Goal: Transaction & Acquisition: Purchase product/service

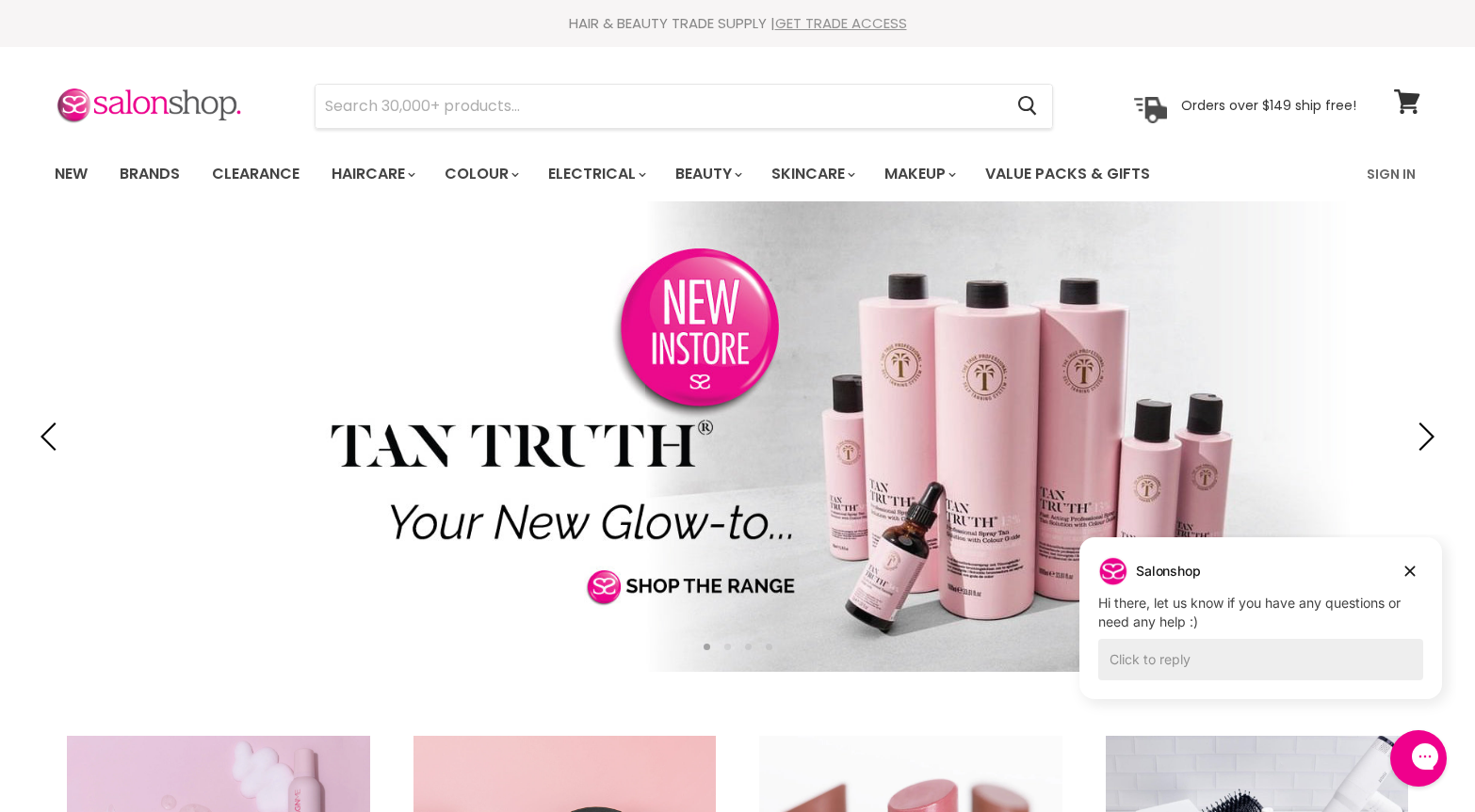
click at [844, 24] on link "GET TRADE ACCESS" at bounding box center [841, 23] width 132 height 20
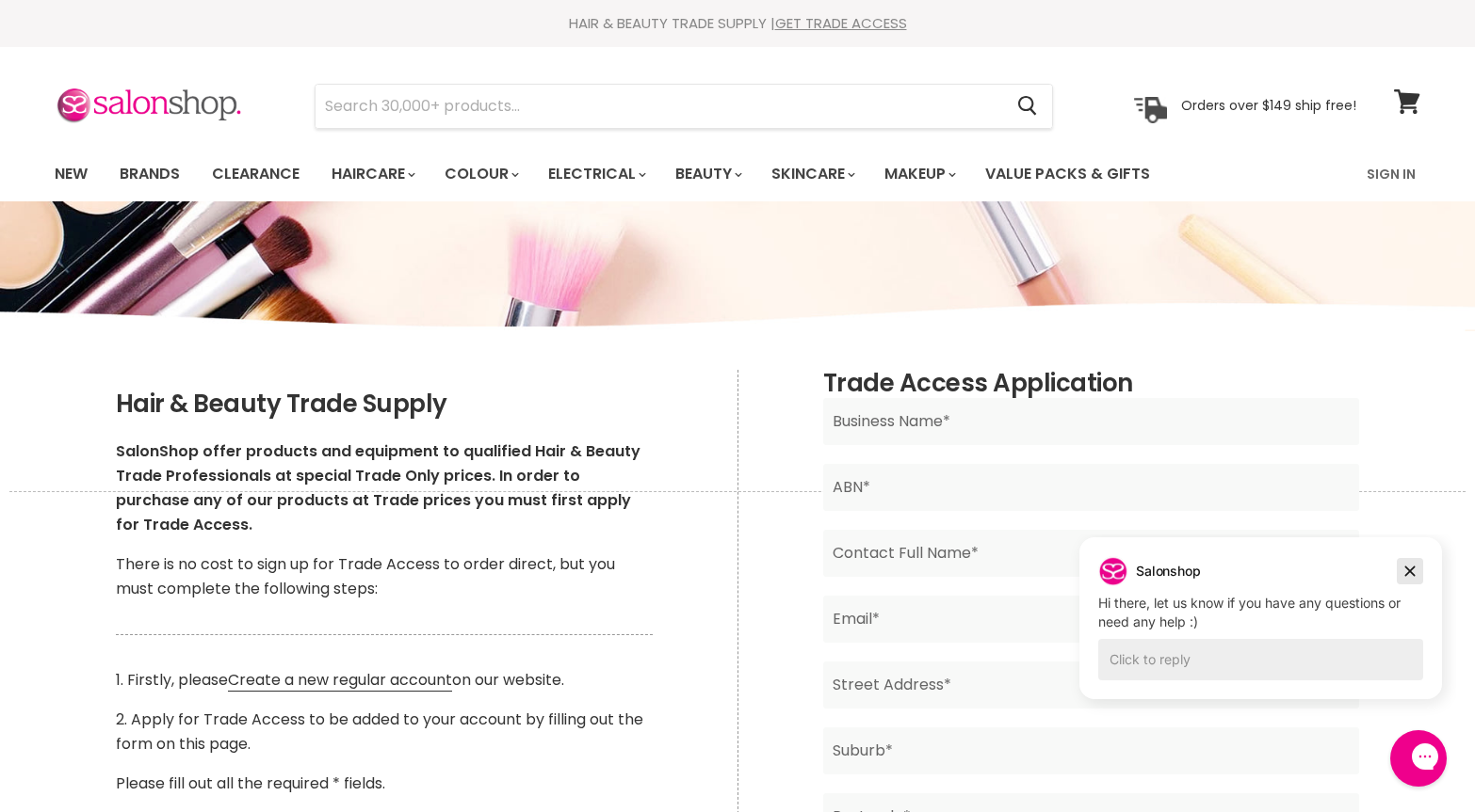
click at [1406, 570] on icon "Dismiss campaign" at bounding box center [1410, 572] width 19 height 23
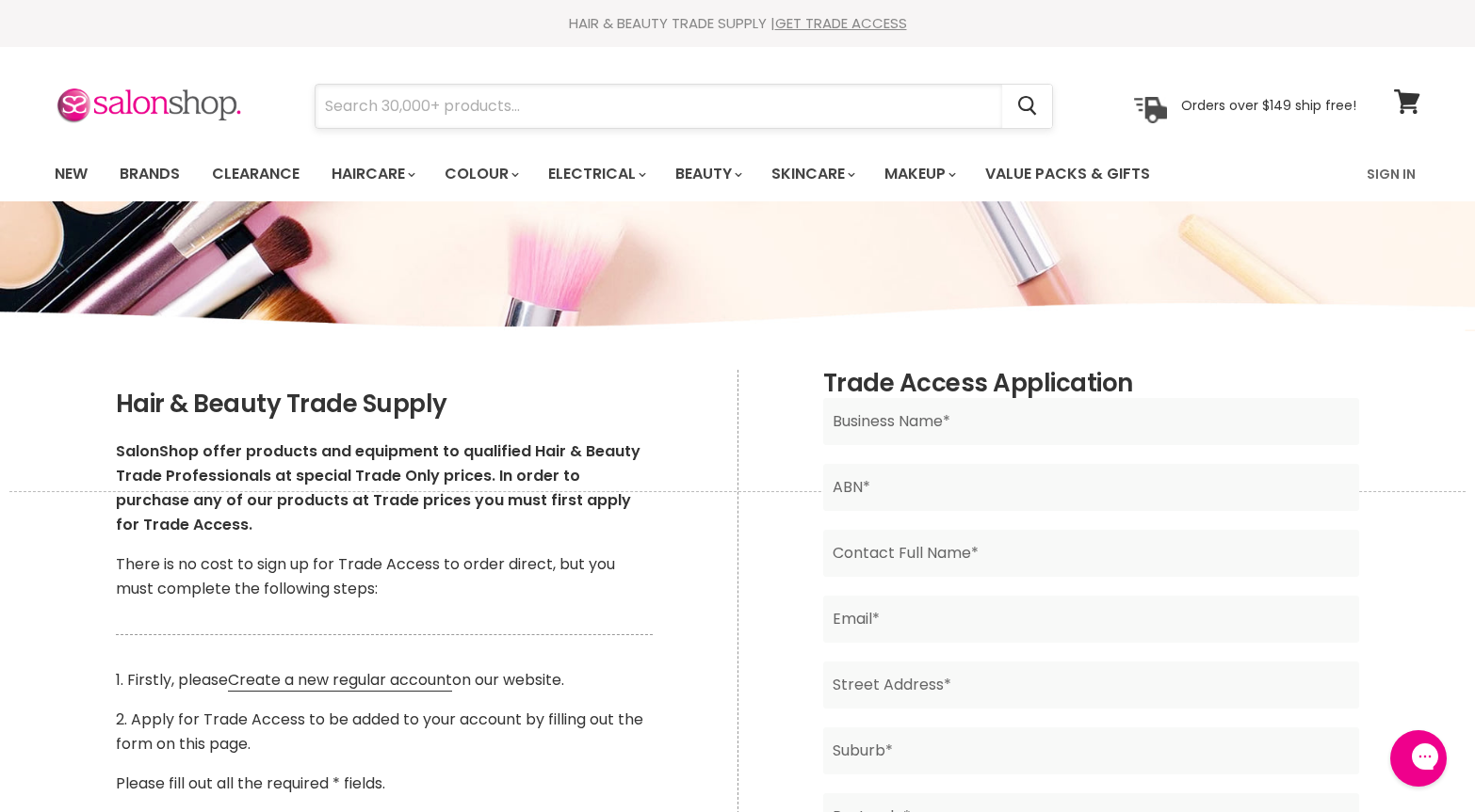
click at [429, 101] on input "Search" at bounding box center [658, 107] width 686 height 44
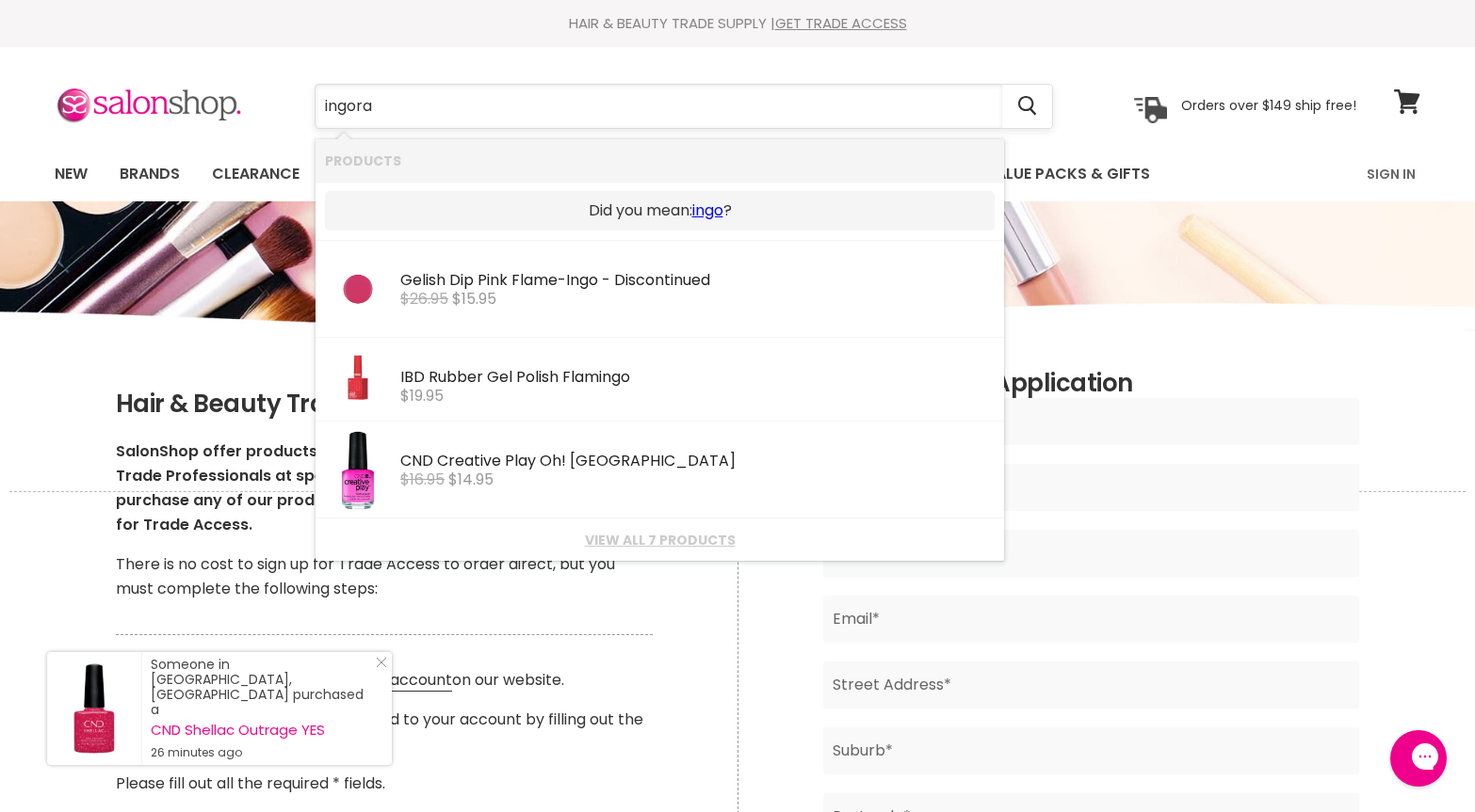
type input "ingora"
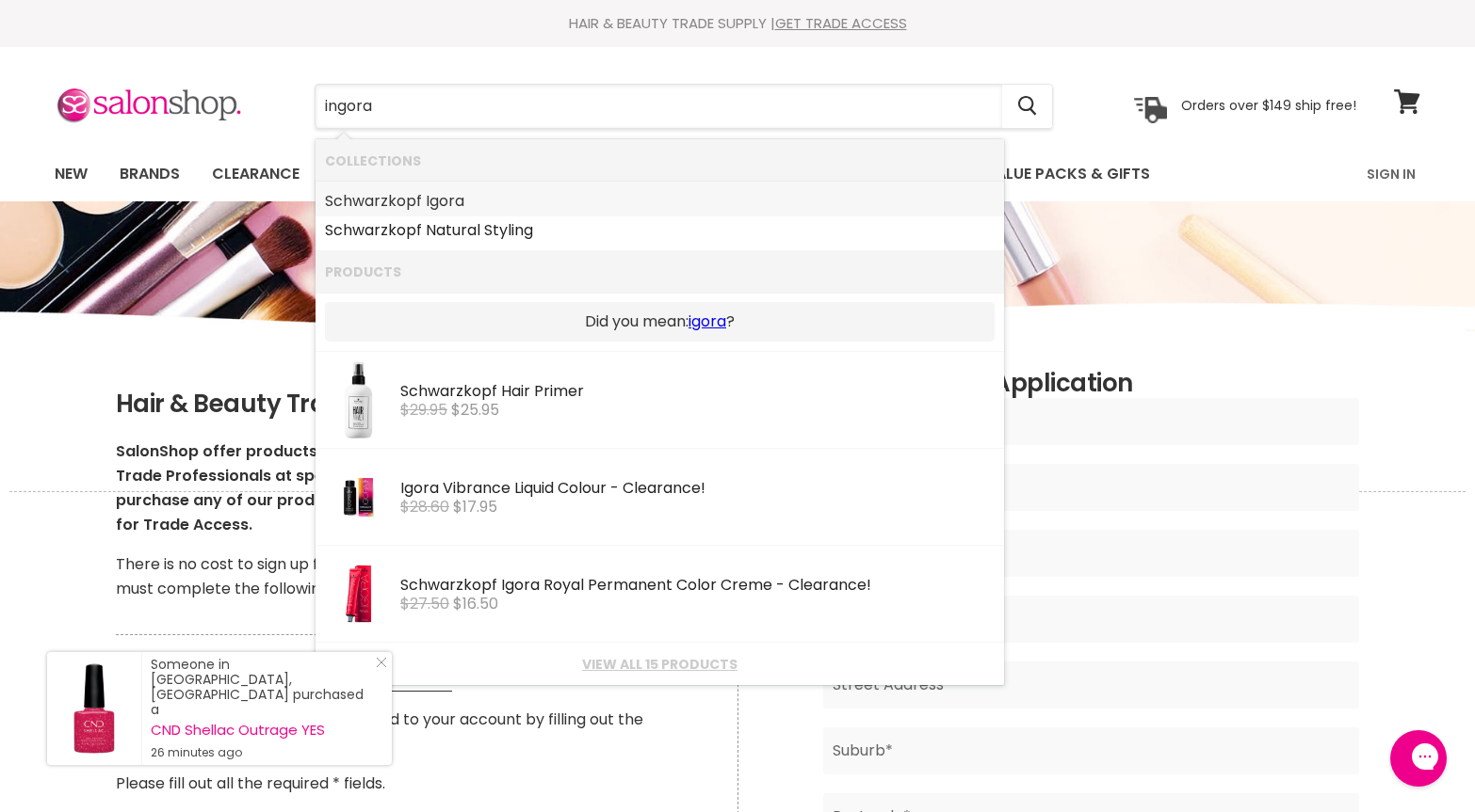
click at [429, 208] on link "Schwarzkopf Igora" at bounding box center [659, 202] width 669 height 30
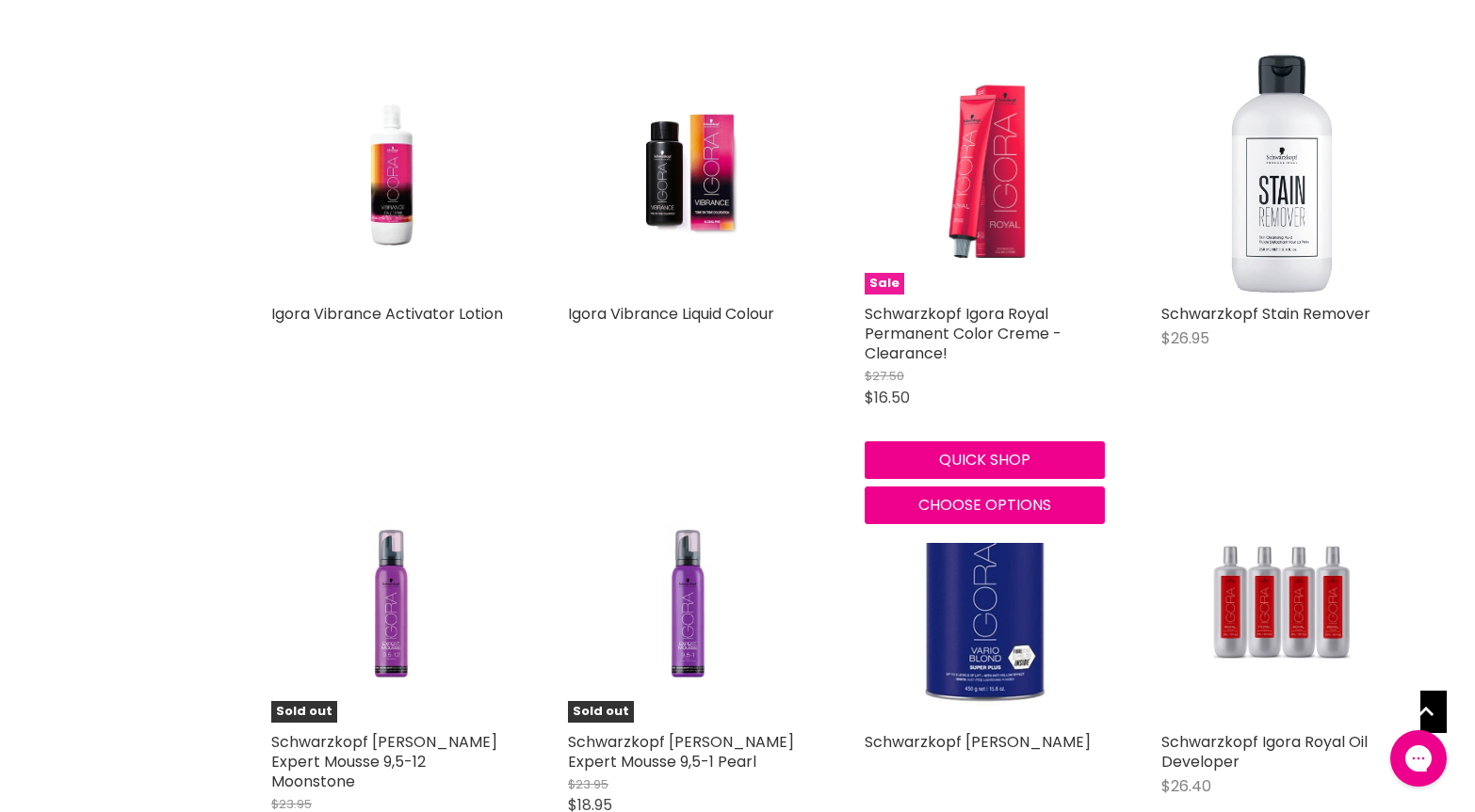
click at [989, 147] on img "Main content" at bounding box center [985, 175] width 159 height 240
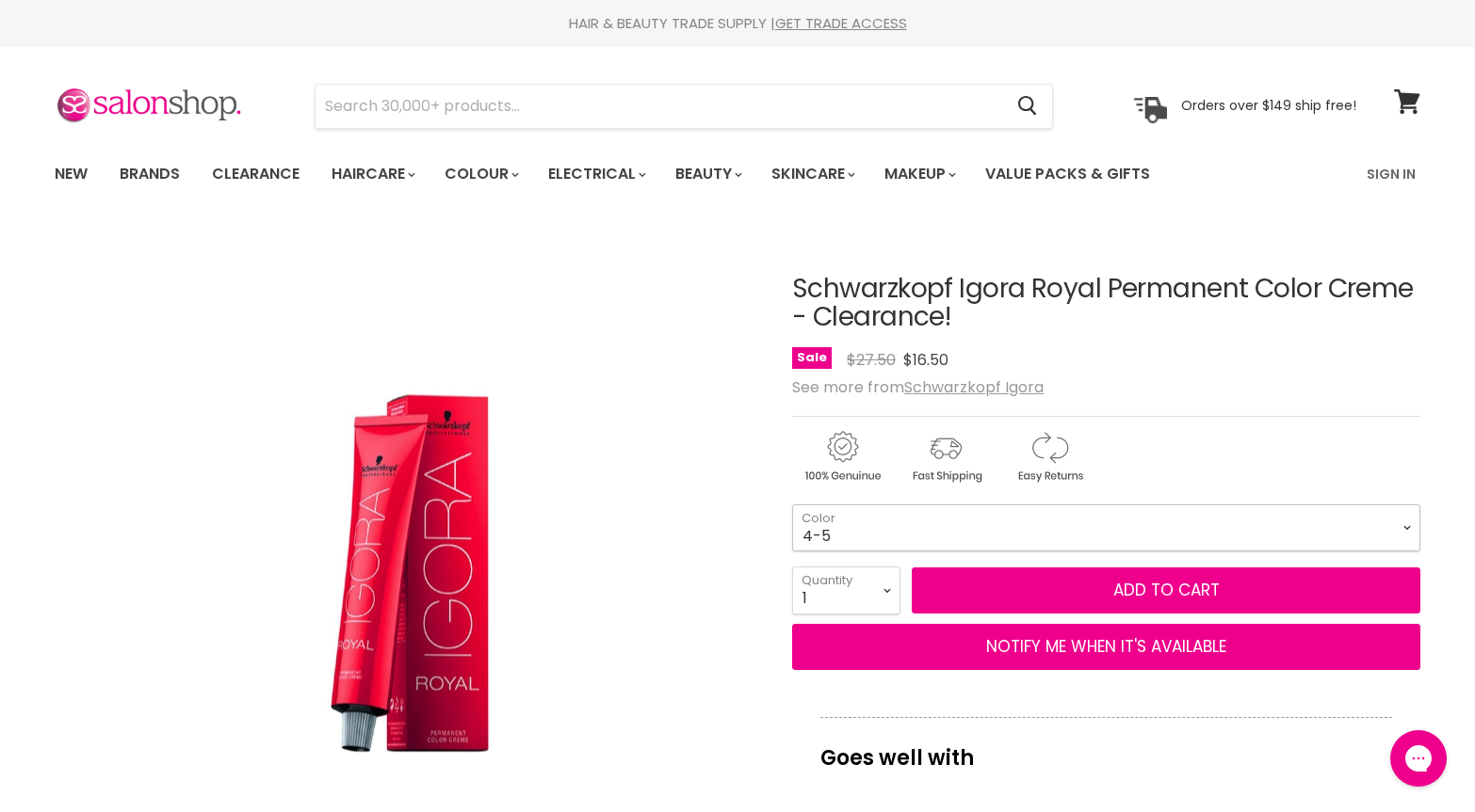
click at [1405, 527] on select "4-5 4-65 5-26 5-5 5-68 6-28 7-17 8-29 9-65 12-4 4-05 Absolutes Age Blend 4-50 A…" at bounding box center [1106, 528] width 628 height 47
click at [401, 100] on input "Search" at bounding box center [658, 107] width 686 height 44
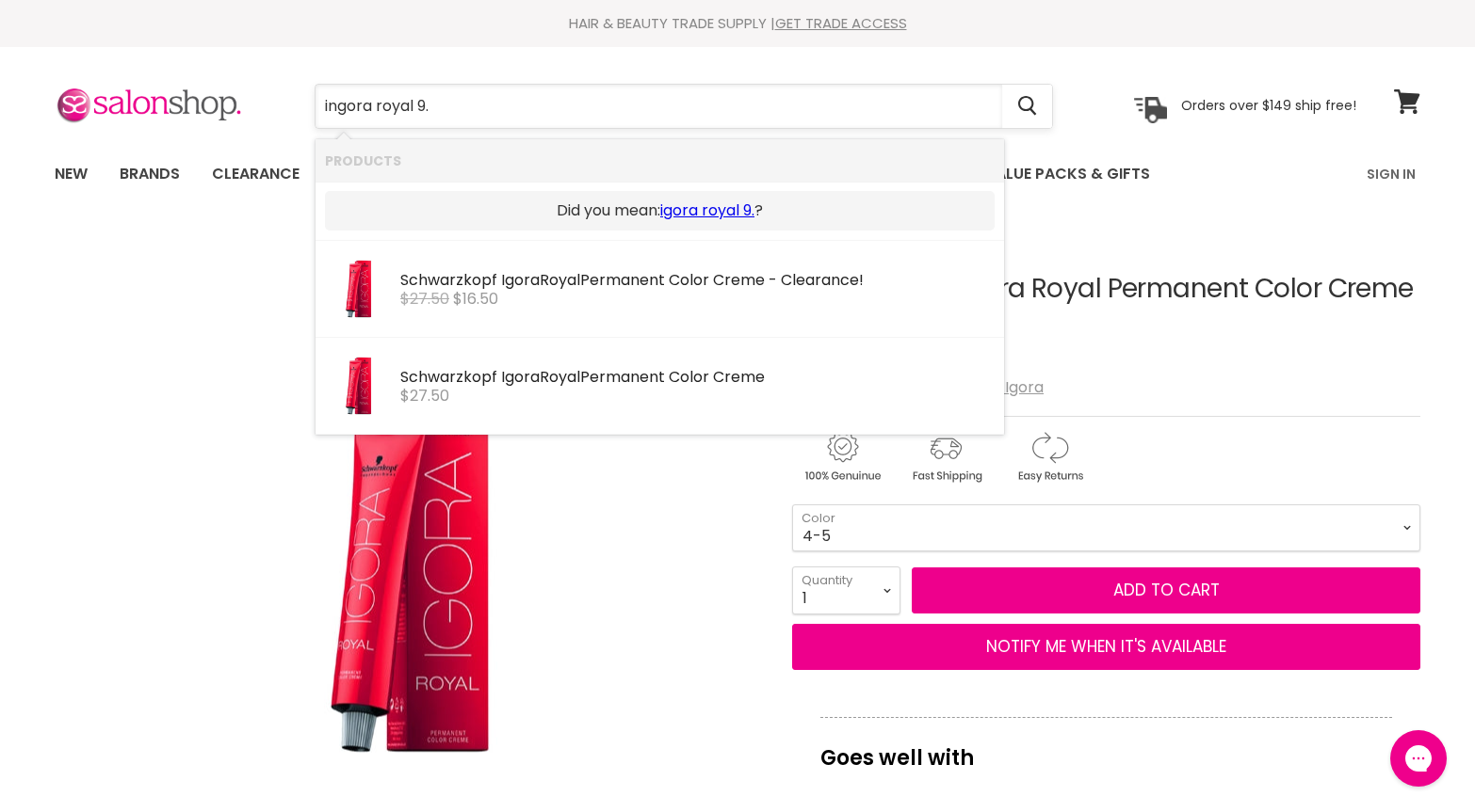
type input "ingora royal 9"
click at [560, 391] on div "$27.50" at bounding box center [698, 397] width 595 height 17
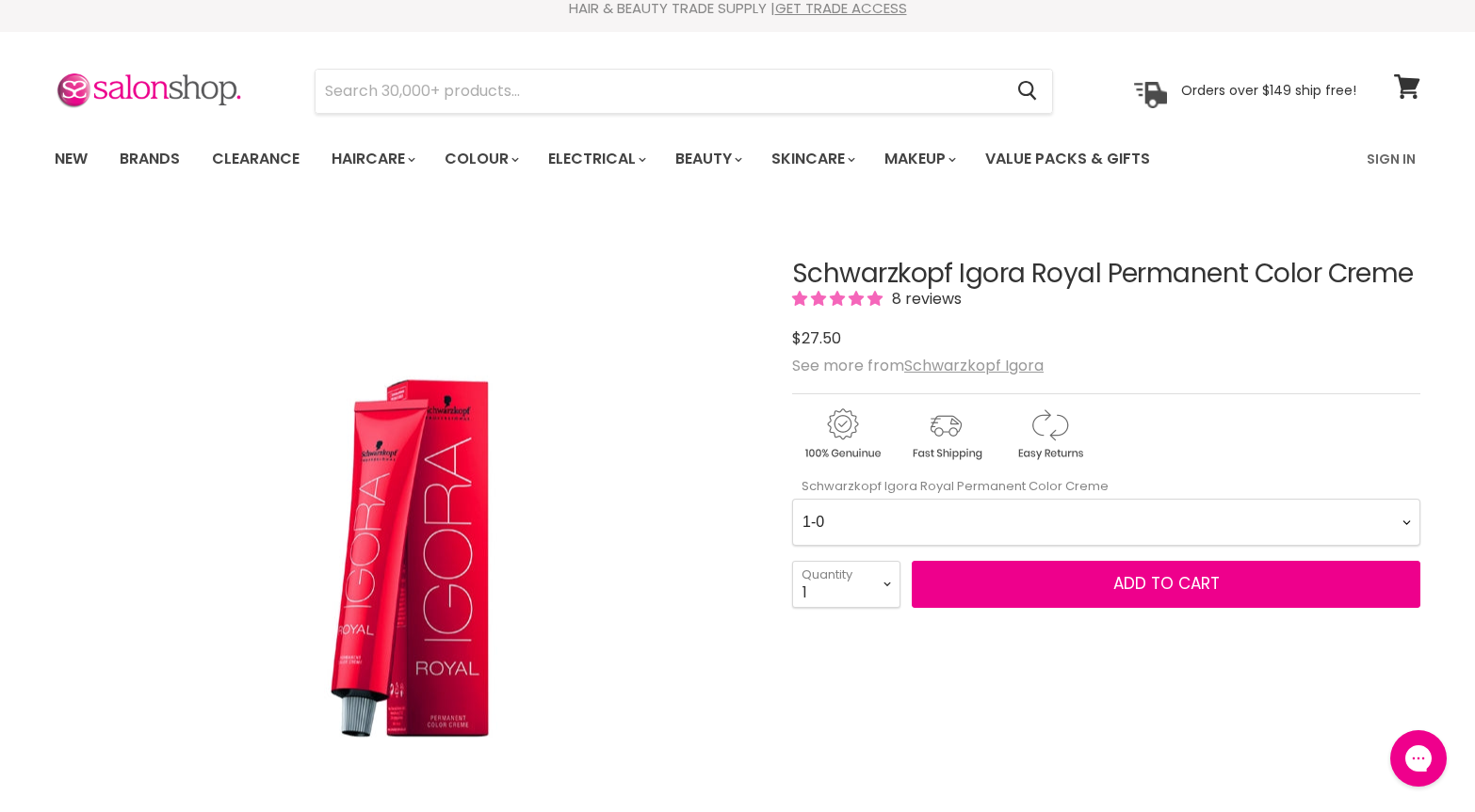
scroll to position [20, 0]
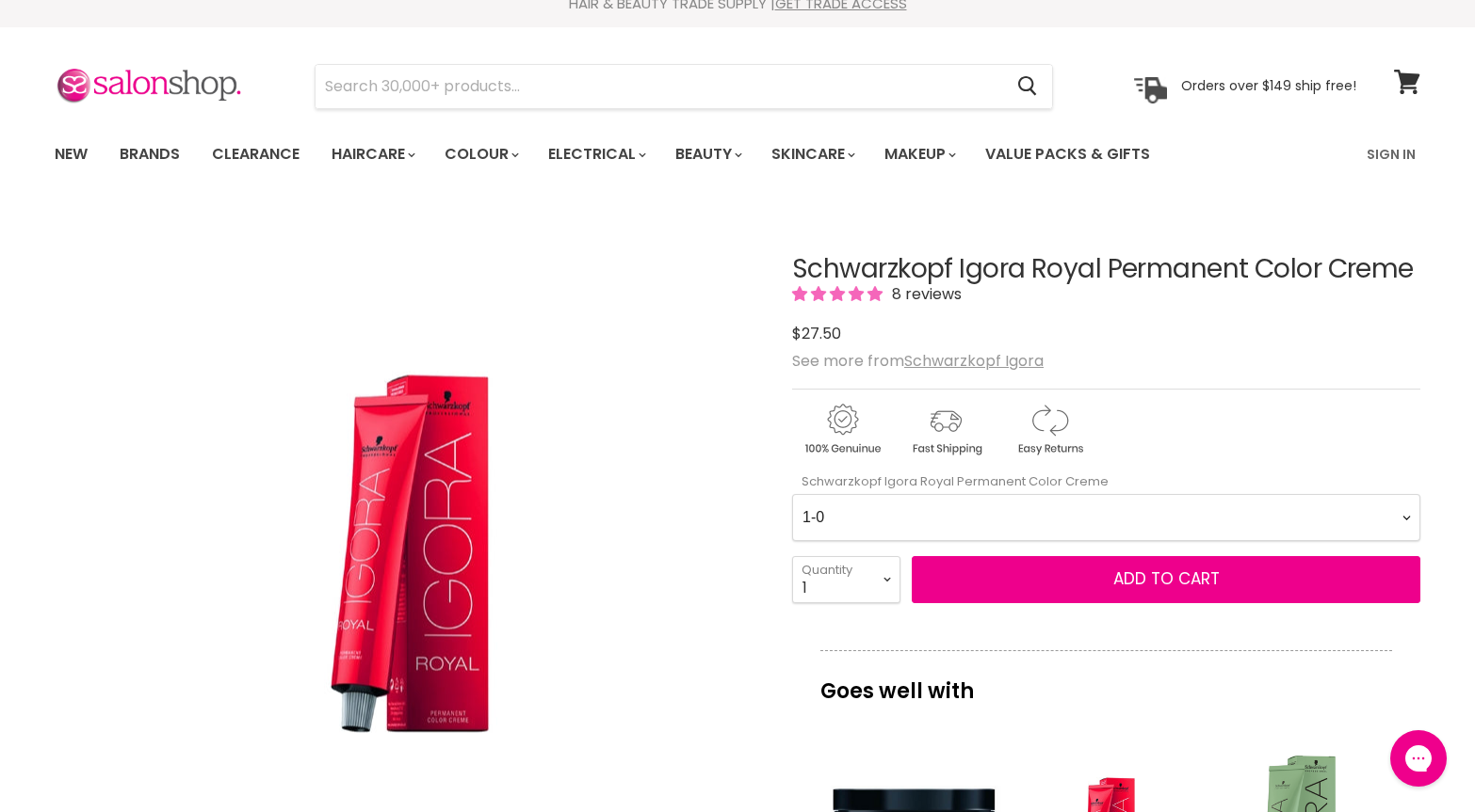
click at [1407, 519] on Creme-0-0 "1-0 1-1 3-0 3-65 3-68 4-0 4-5 4-6 4-63 4-65 4-65 4-65 4-68 4-88 4-99 5-0 5-00 5…" at bounding box center [1106, 518] width 628 height 47
select Creme-0-0 "9-1"
click at [792, 494] on Creme-0-0 "1-0 1-1 3-0 3-65 3-68 4-0 4-5 4-6 4-63 4-65 4-65 4-65 4-68 4-88 4-99 5-0 5-00 5…" at bounding box center [1106, 518] width 628 height 47
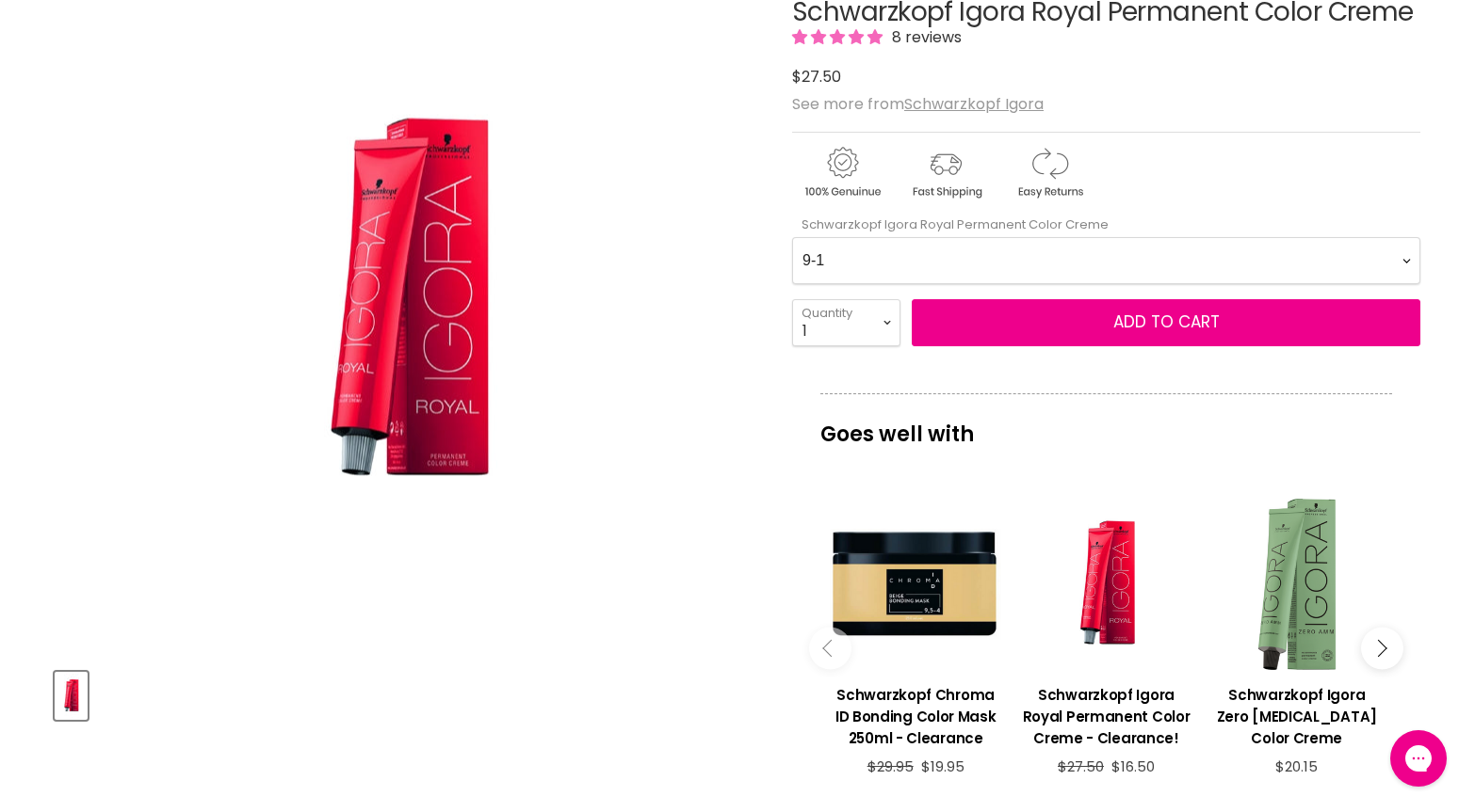
scroll to position [0, 0]
